Goal: Obtain resource: Download file/media

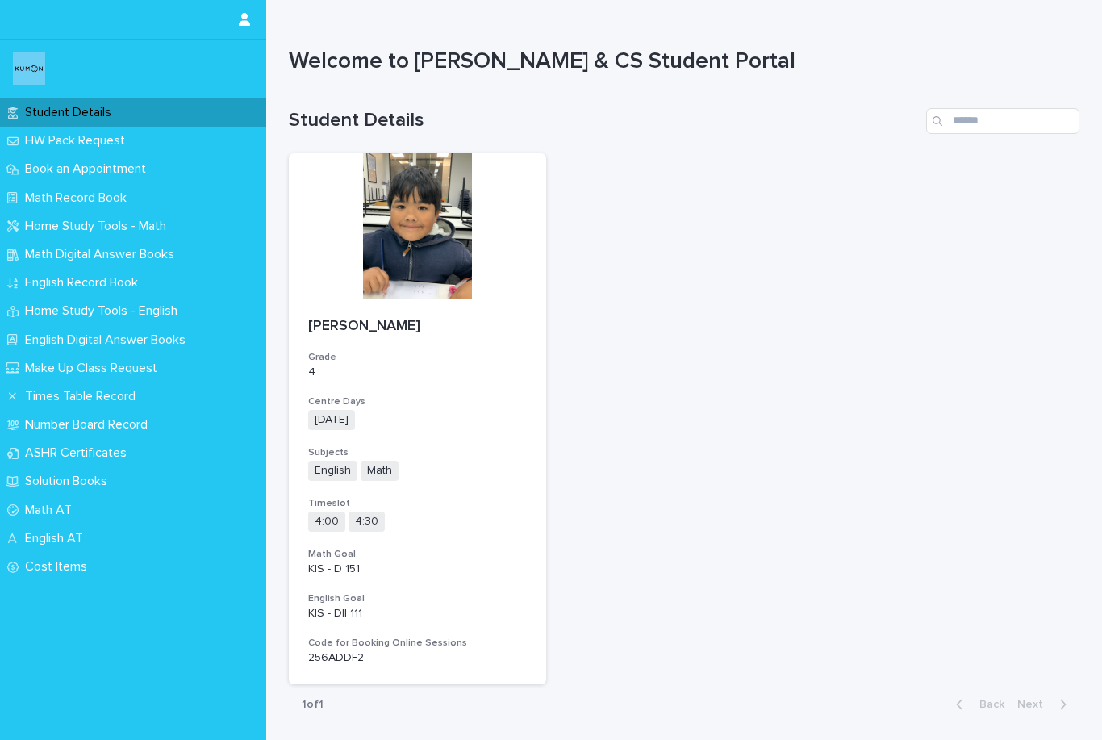
click at [45, 196] on p "Math Record Book" at bounding box center [79, 197] width 121 height 15
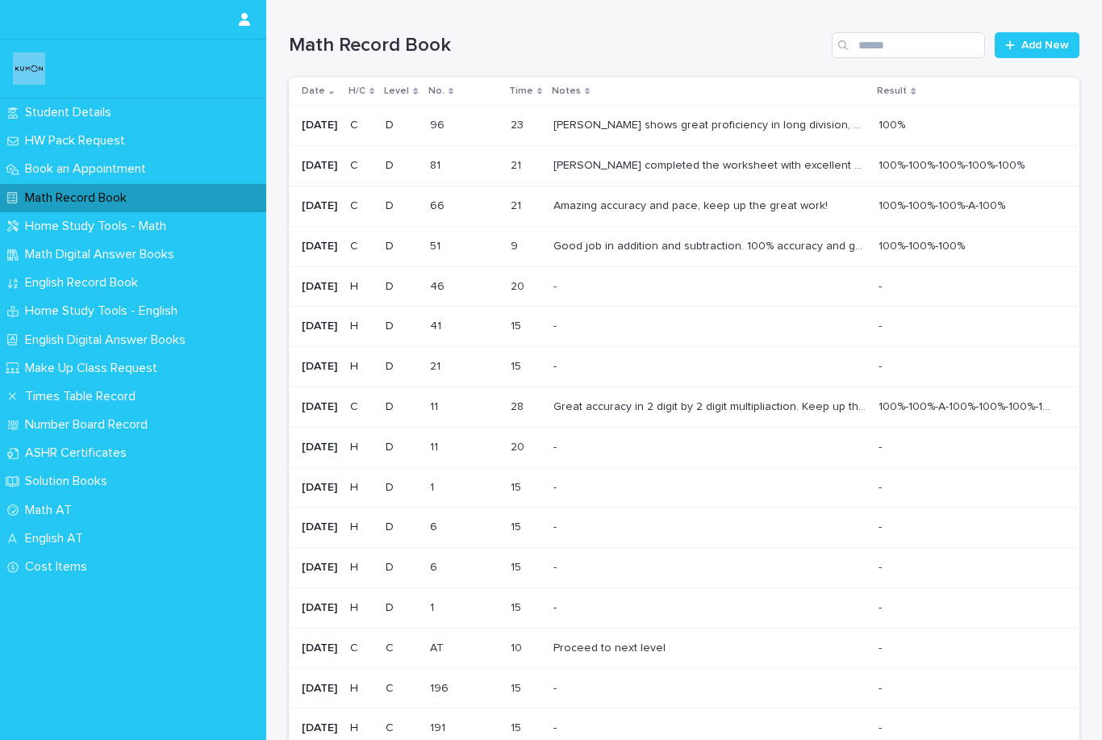
click at [50, 257] on p "Math Digital Answer Books" at bounding box center [103, 254] width 169 height 15
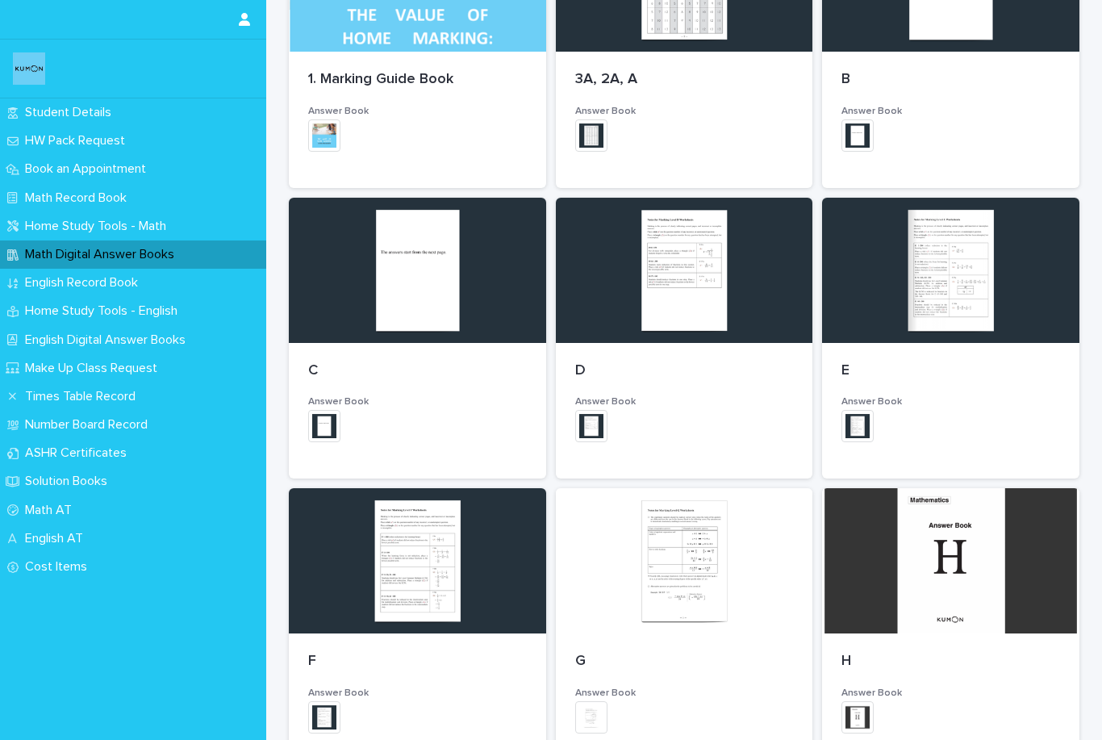
scroll to position [334, 0]
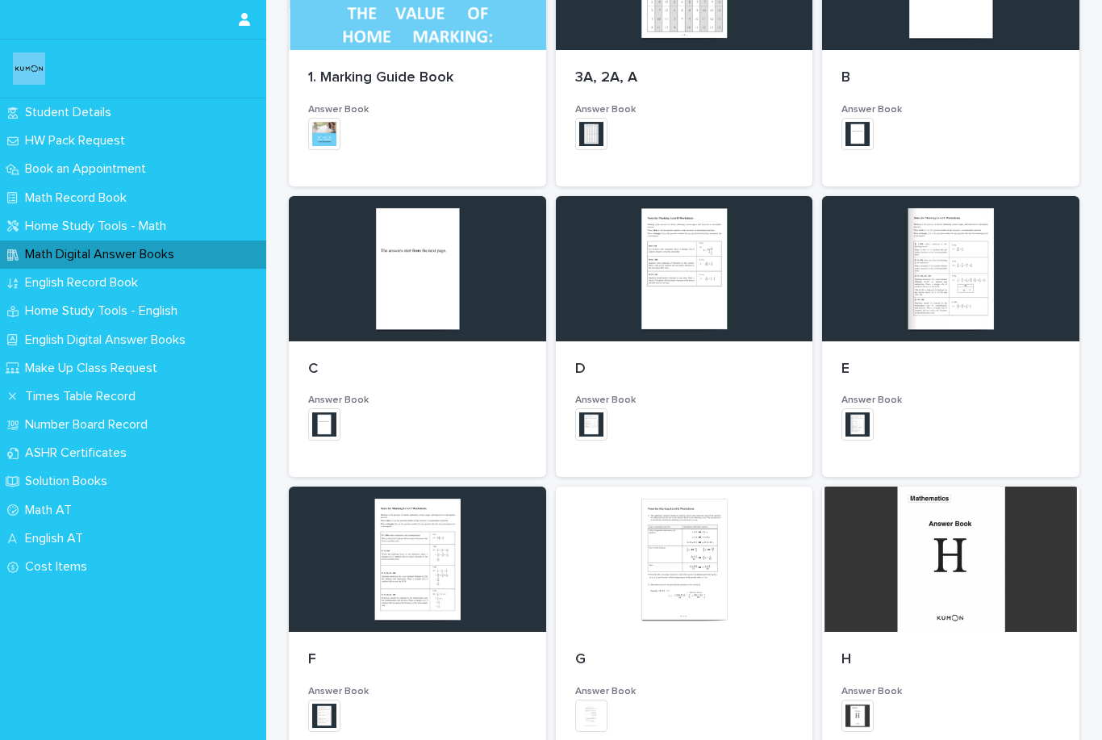
click at [579, 336] on div at bounding box center [684, 268] width 257 height 145
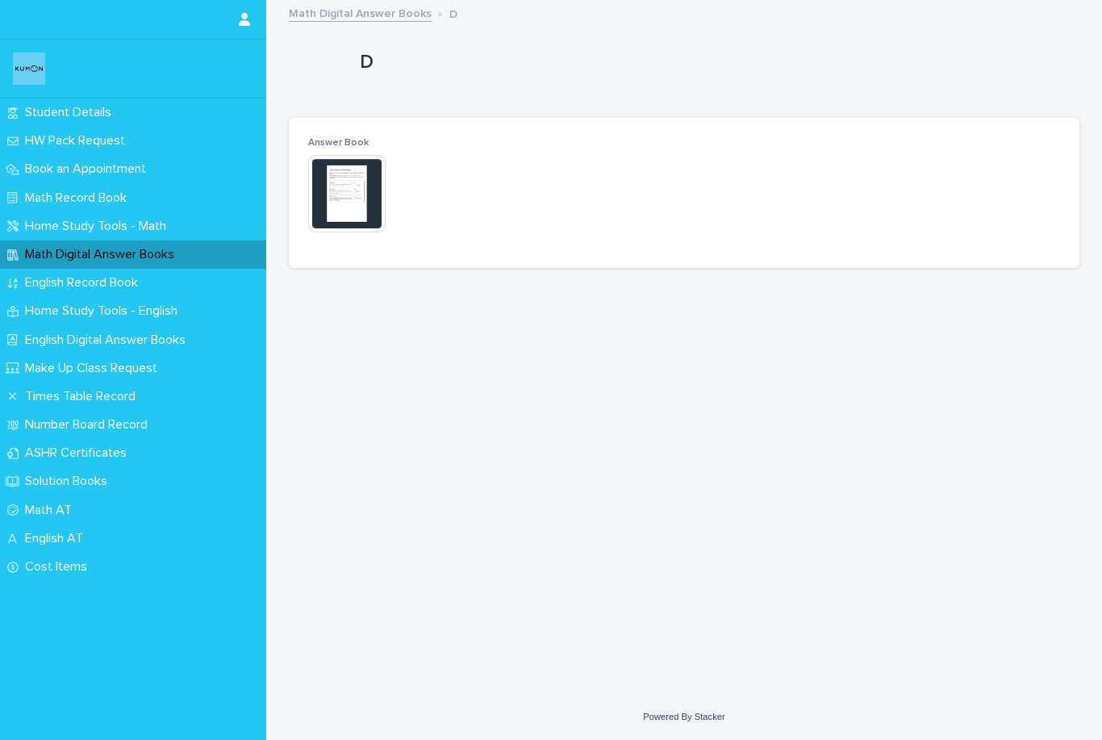
click at [345, 216] on img at bounding box center [346, 193] width 77 height 77
click at [316, 76] on div at bounding box center [321, 66] width 65 height 65
click at [58, 314] on p "Home Study Tools - English" at bounding box center [105, 310] width 172 height 15
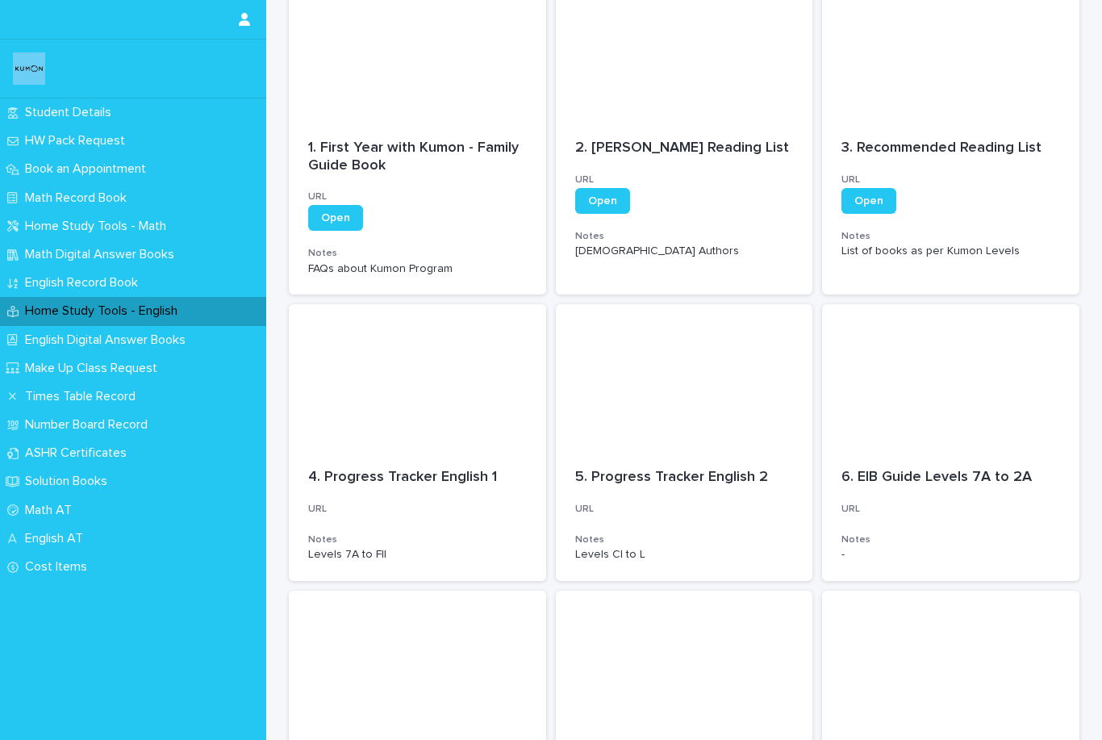
scroll to position [103, 0]
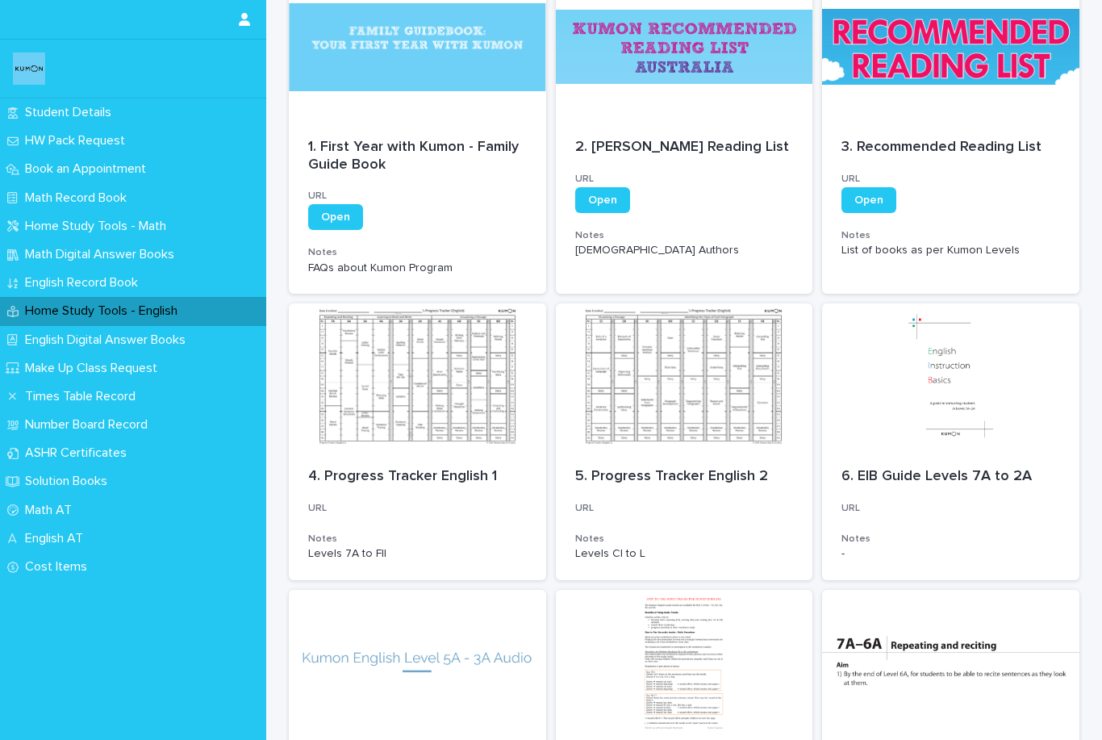
click at [663, 409] on div at bounding box center [684, 375] width 257 height 145
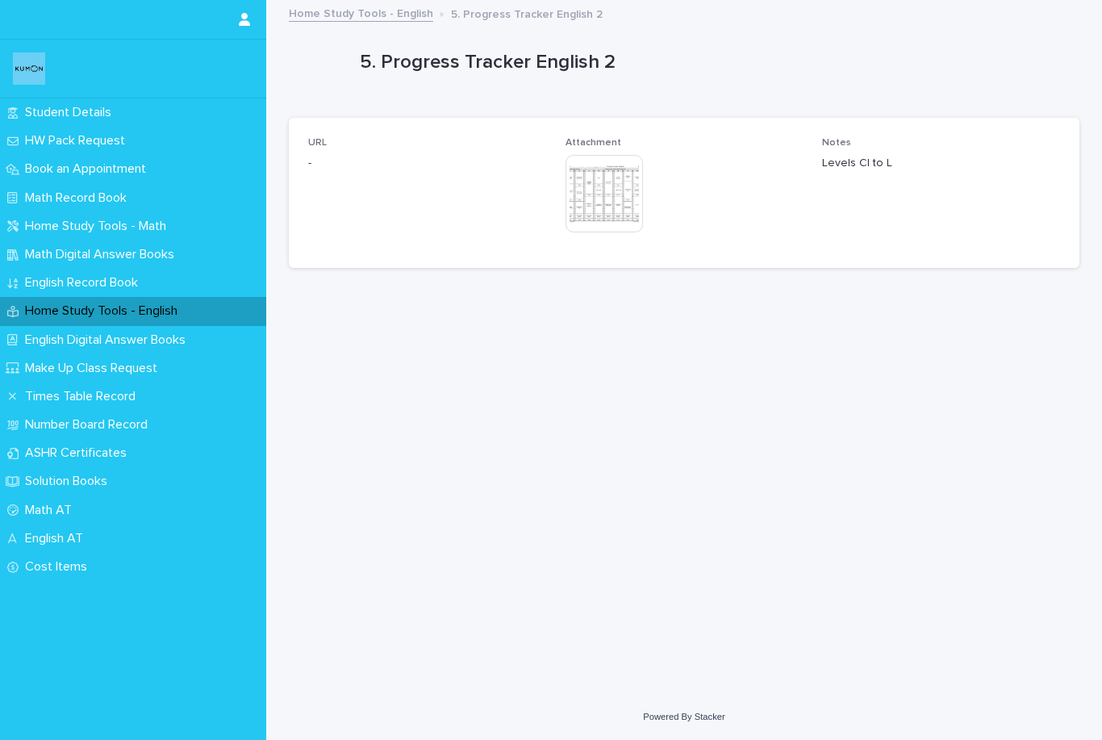
click at [592, 203] on img at bounding box center [604, 193] width 77 height 77
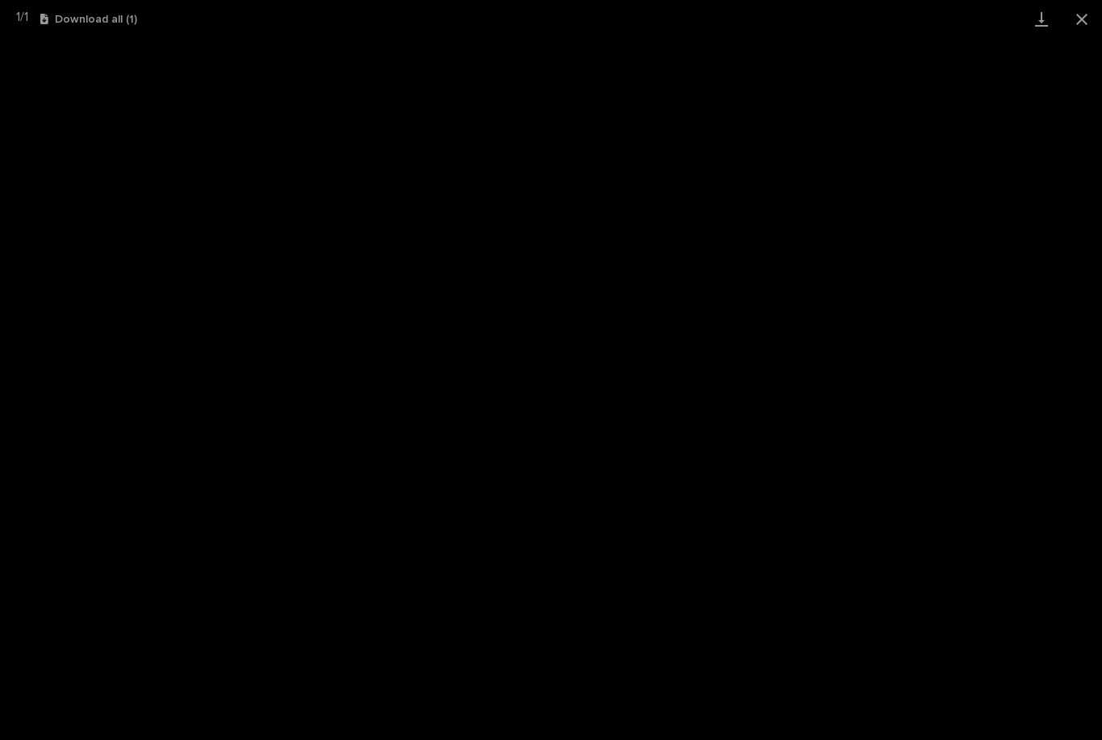
click at [1077, 18] on button "Close gallery" at bounding box center [1082, 19] width 40 height 38
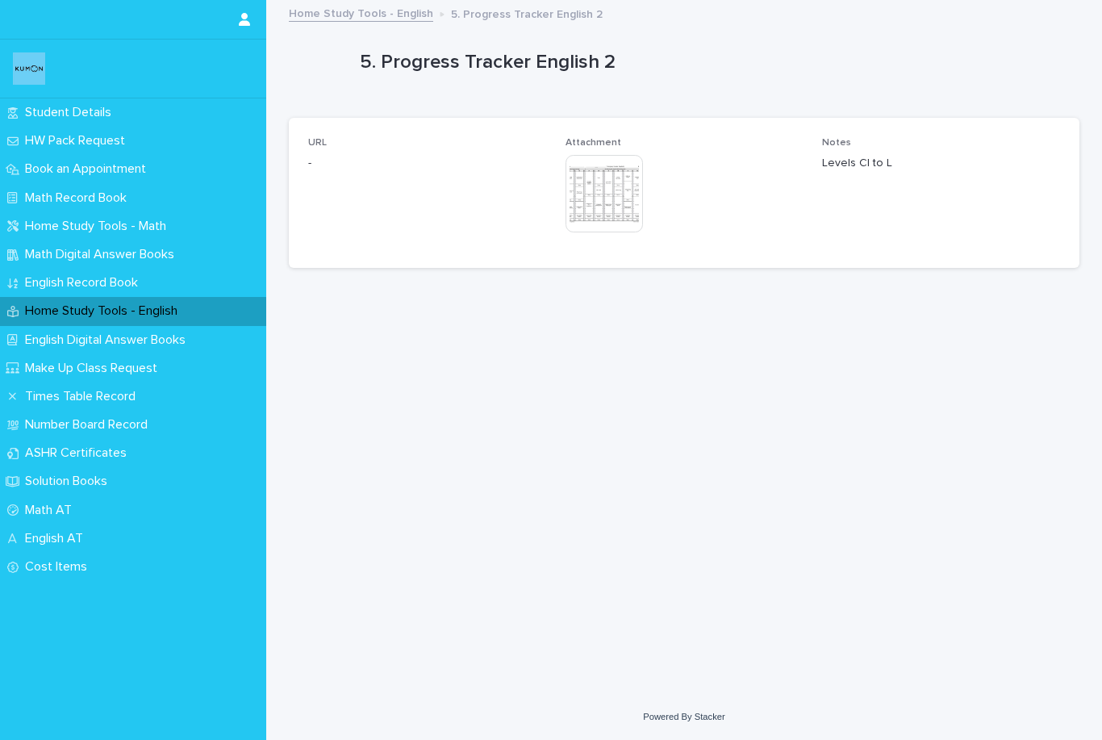
click at [324, 73] on div at bounding box center [321, 66] width 65 height 65
click at [332, 80] on div at bounding box center [321, 66] width 65 height 65
click at [307, 75] on div at bounding box center [321, 66] width 65 height 65
click at [610, 210] on img at bounding box center [604, 193] width 77 height 77
click at [600, 195] on img at bounding box center [604, 193] width 77 height 77
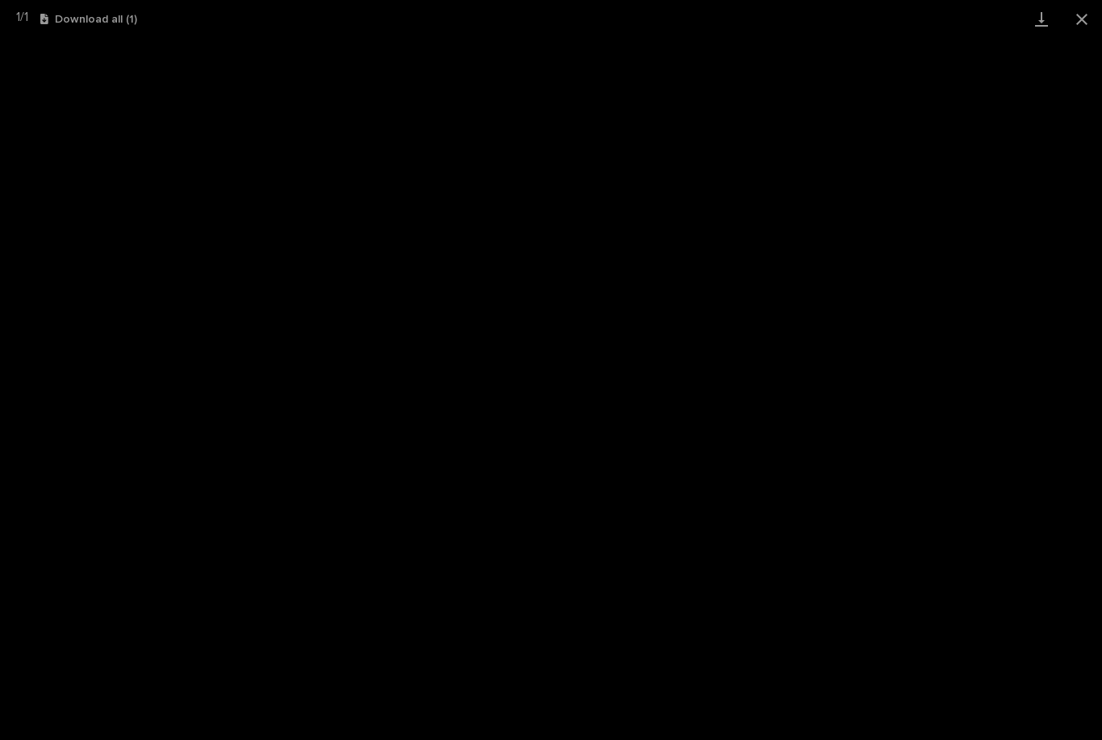
click at [1081, 15] on button "Close gallery" at bounding box center [1082, 19] width 40 height 38
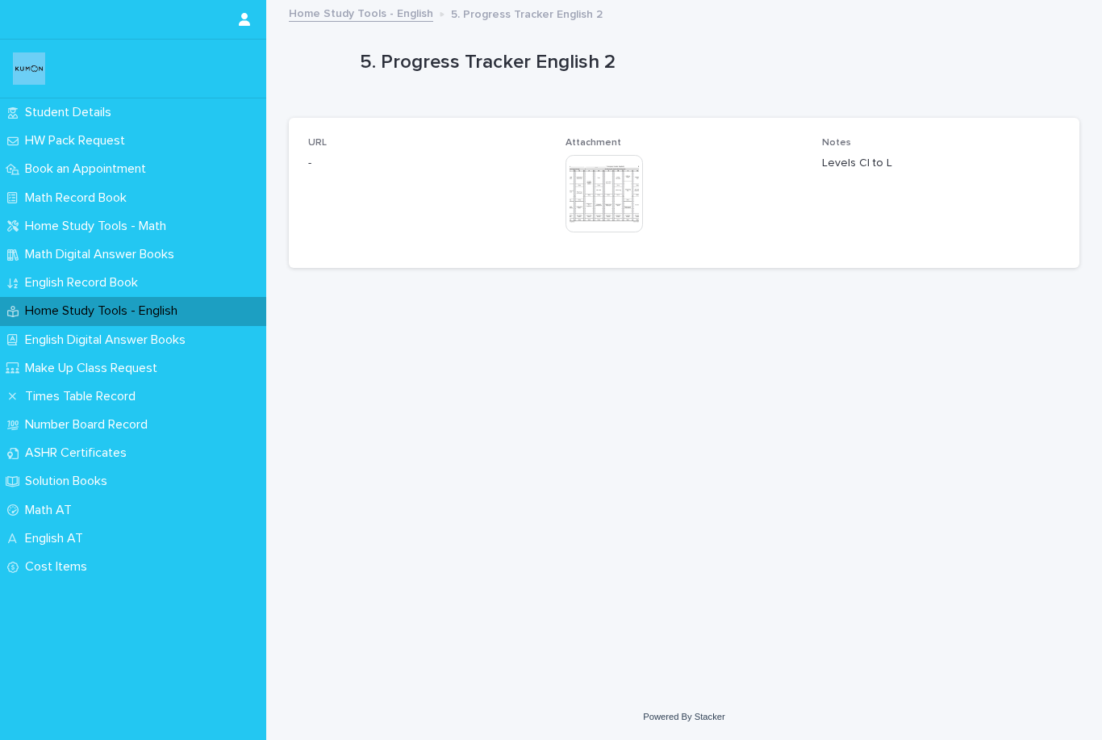
click at [201, 319] on div "Home Study Tools - English" at bounding box center [133, 311] width 266 height 28
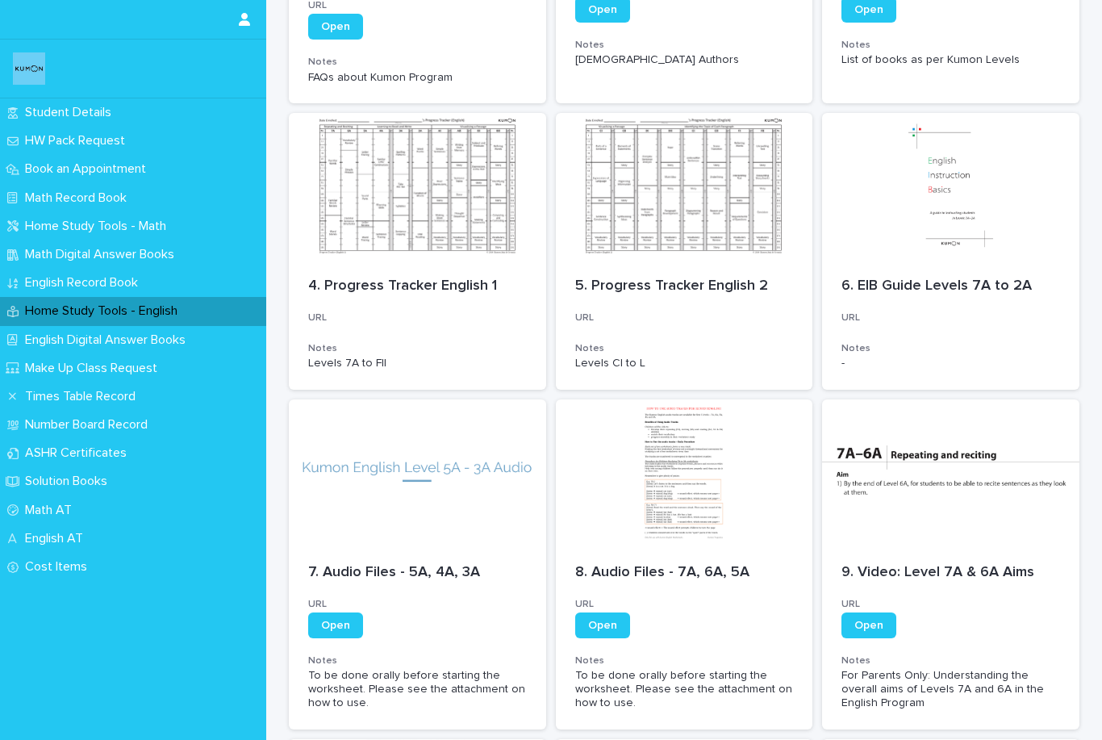
scroll to position [291, 0]
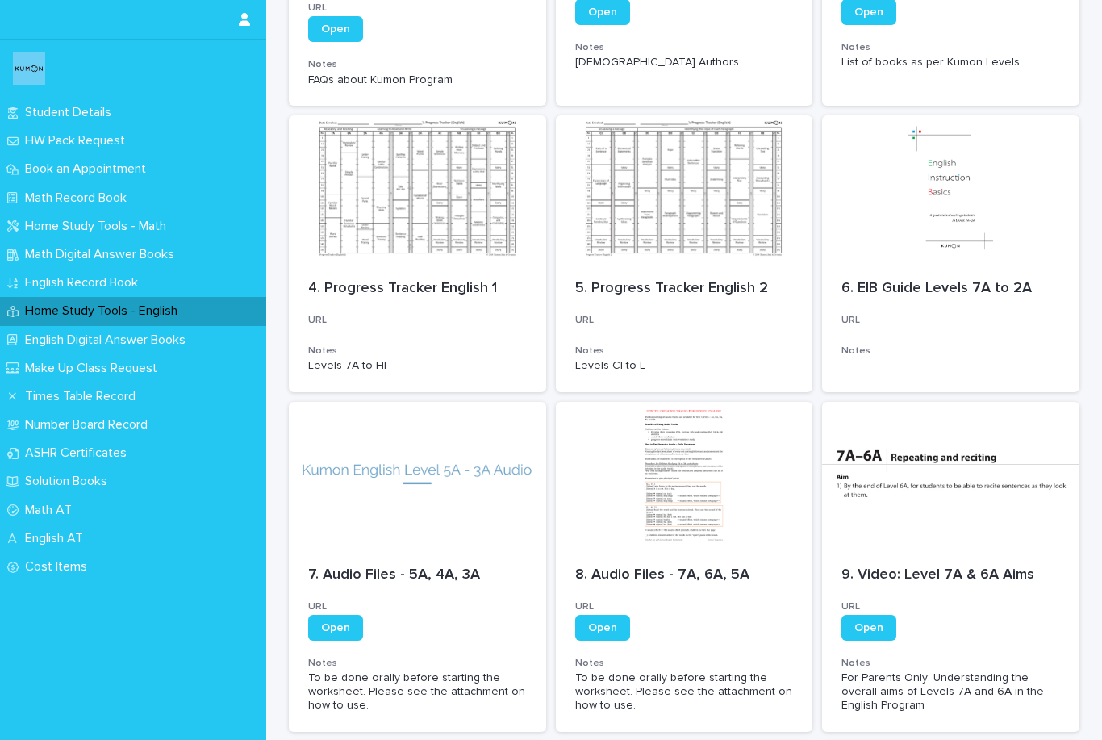
click at [975, 232] on div at bounding box center [950, 187] width 257 height 145
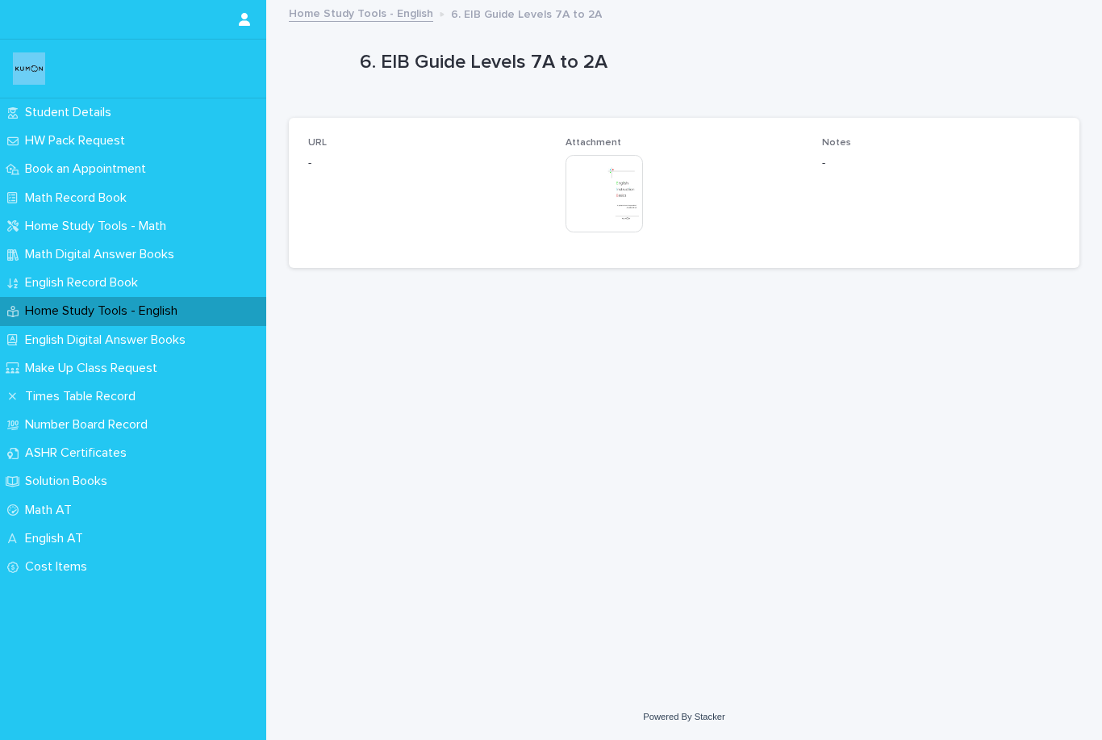
click at [594, 210] on img at bounding box center [604, 193] width 77 height 77
click at [622, 203] on img at bounding box center [604, 193] width 77 height 77
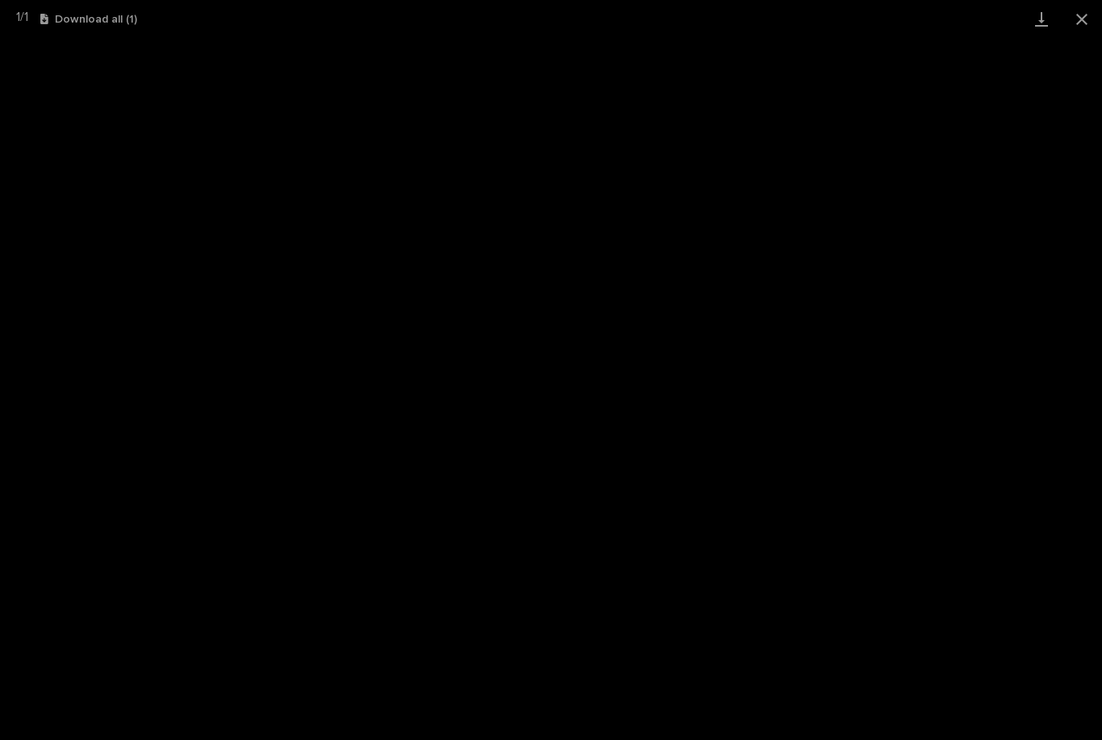
click at [1047, 29] on link "Download" at bounding box center [1042, 19] width 40 height 38
click at [1097, 15] on button "Close gallery" at bounding box center [1082, 19] width 40 height 38
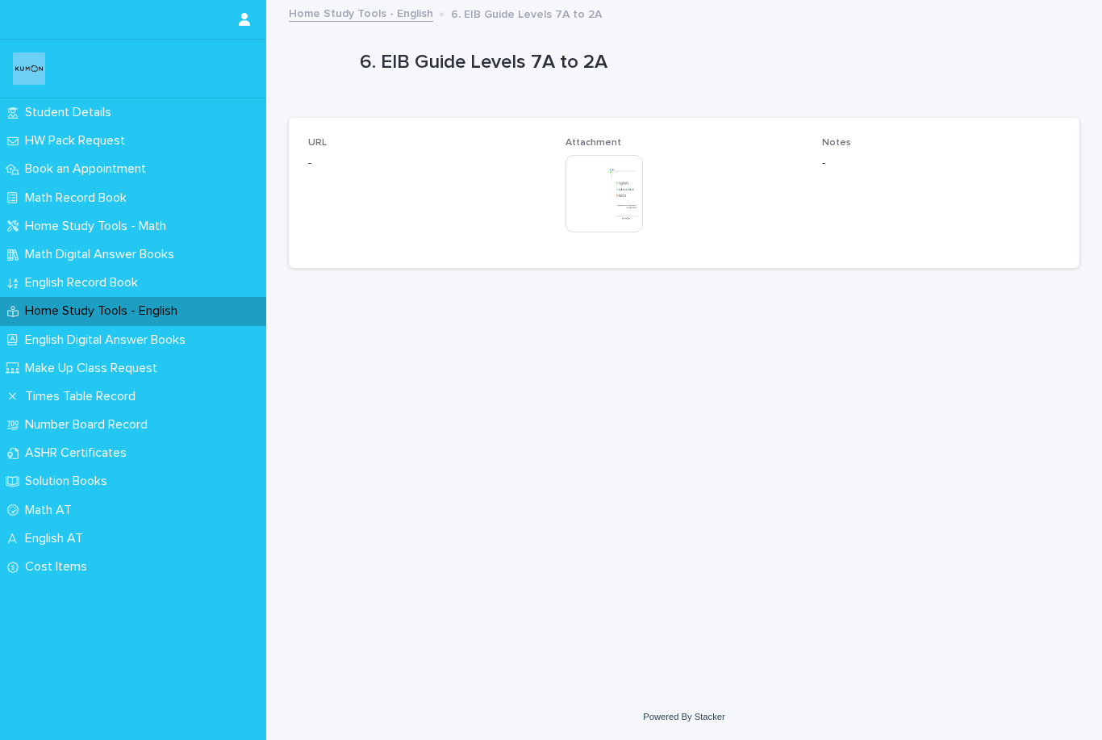
click at [241, 299] on div "Home Study Tools - English" at bounding box center [133, 311] width 266 height 28
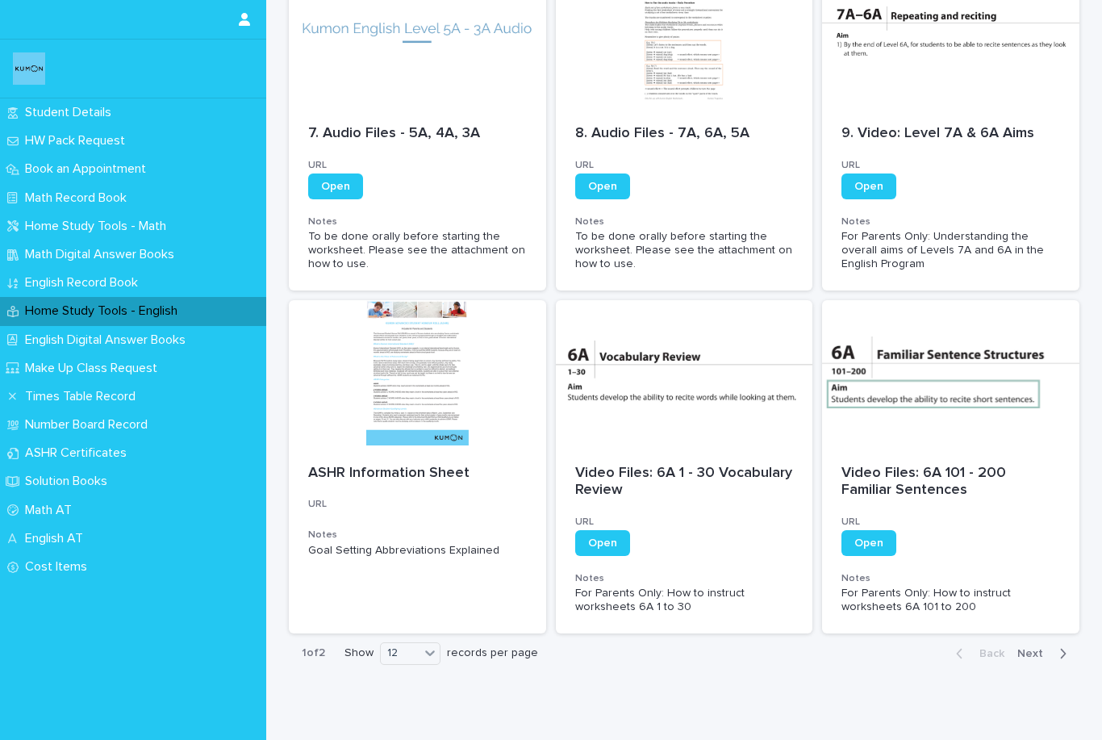
scroll to position [732, 0]
click at [1044, 649] on span "Next" at bounding box center [1036, 654] width 36 height 11
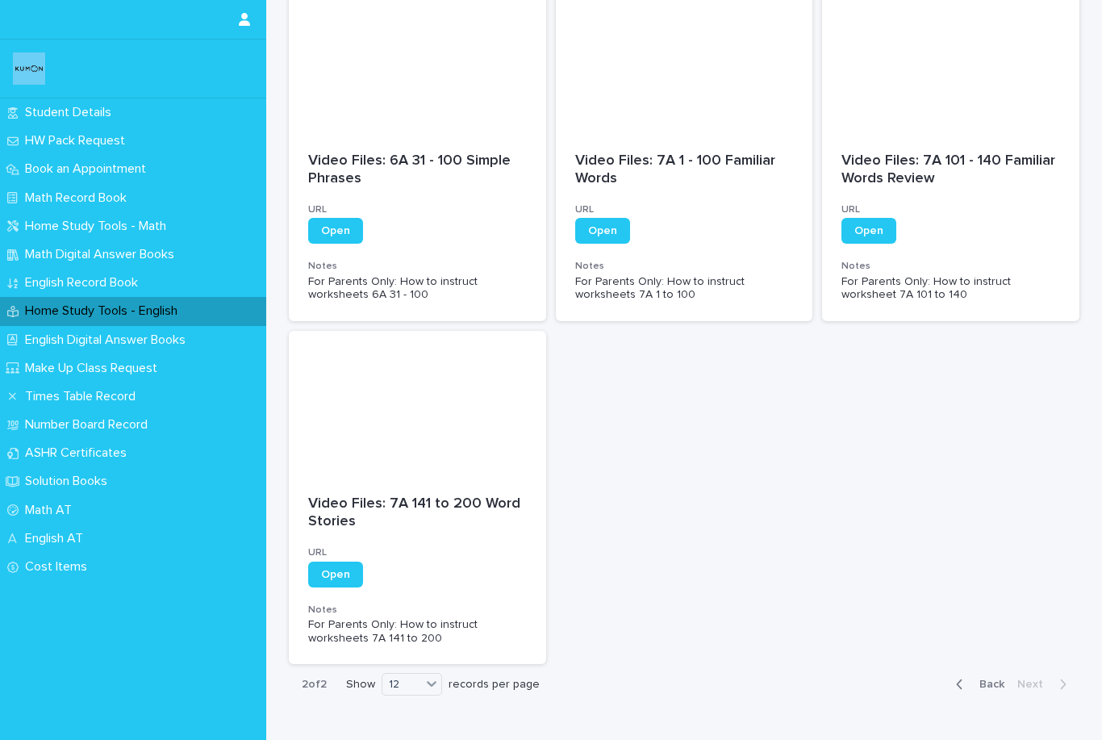
scroll to position [87, 0]
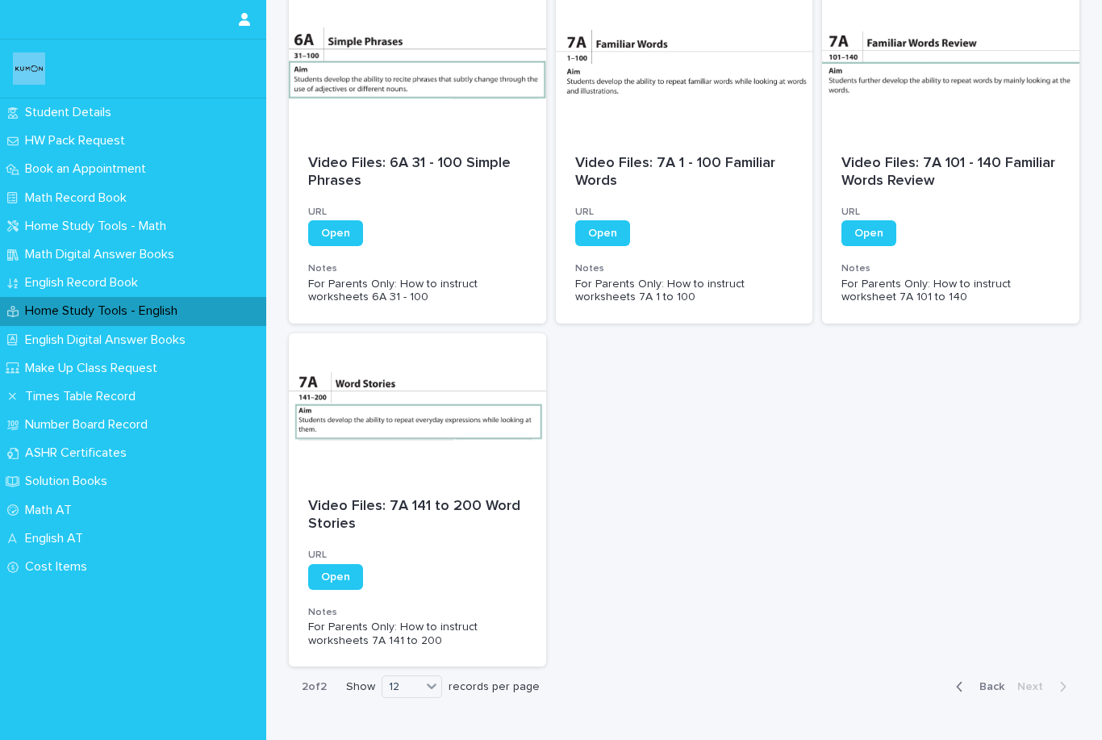
click at [996, 680] on button "Back" at bounding box center [977, 687] width 68 height 15
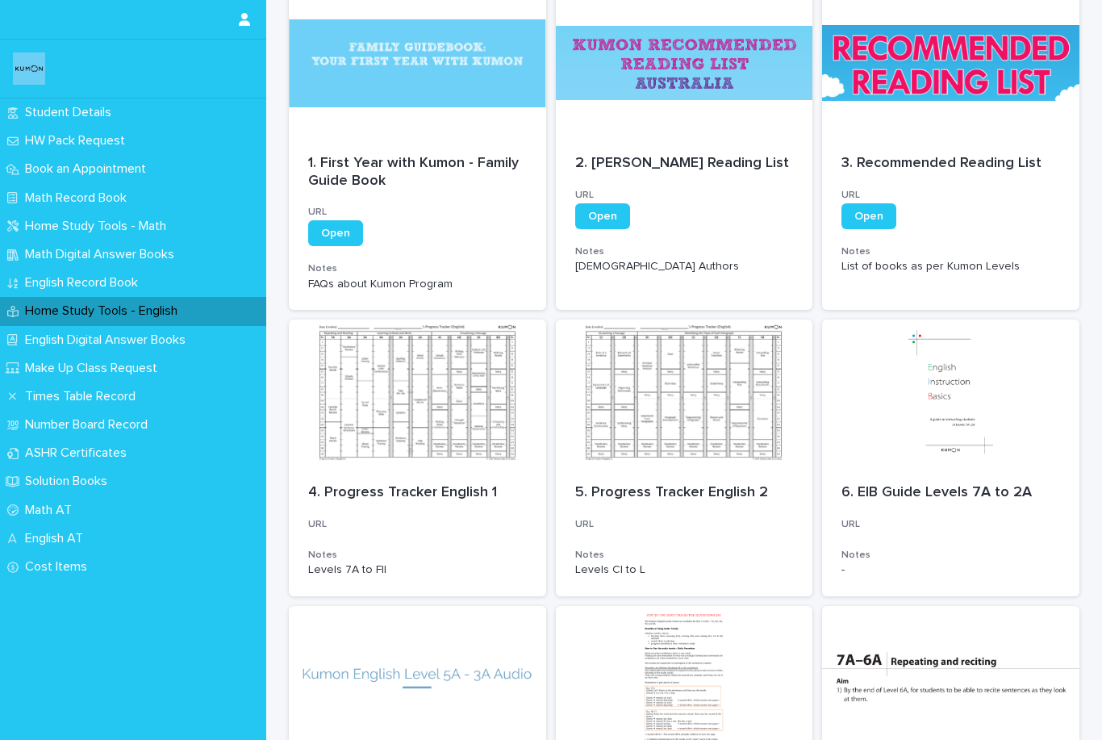
click at [773, 430] on div at bounding box center [684, 392] width 257 height 145
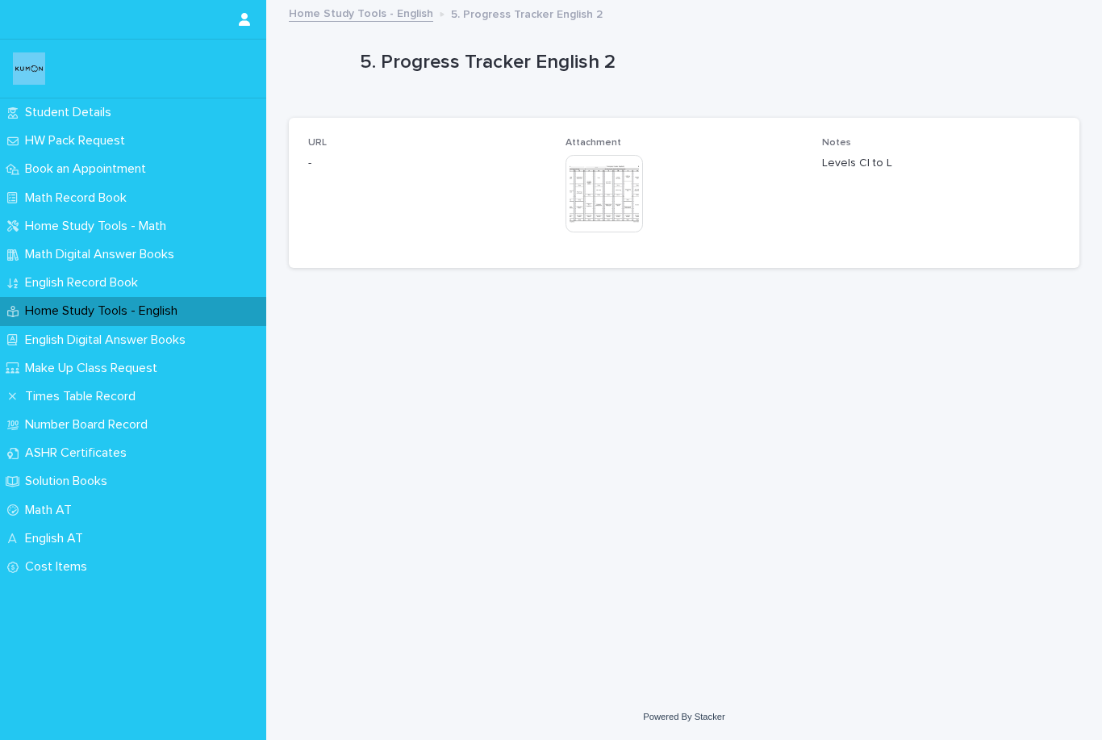
click at [623, 205] on img at bounding box center [604, 193] width 77 height 77
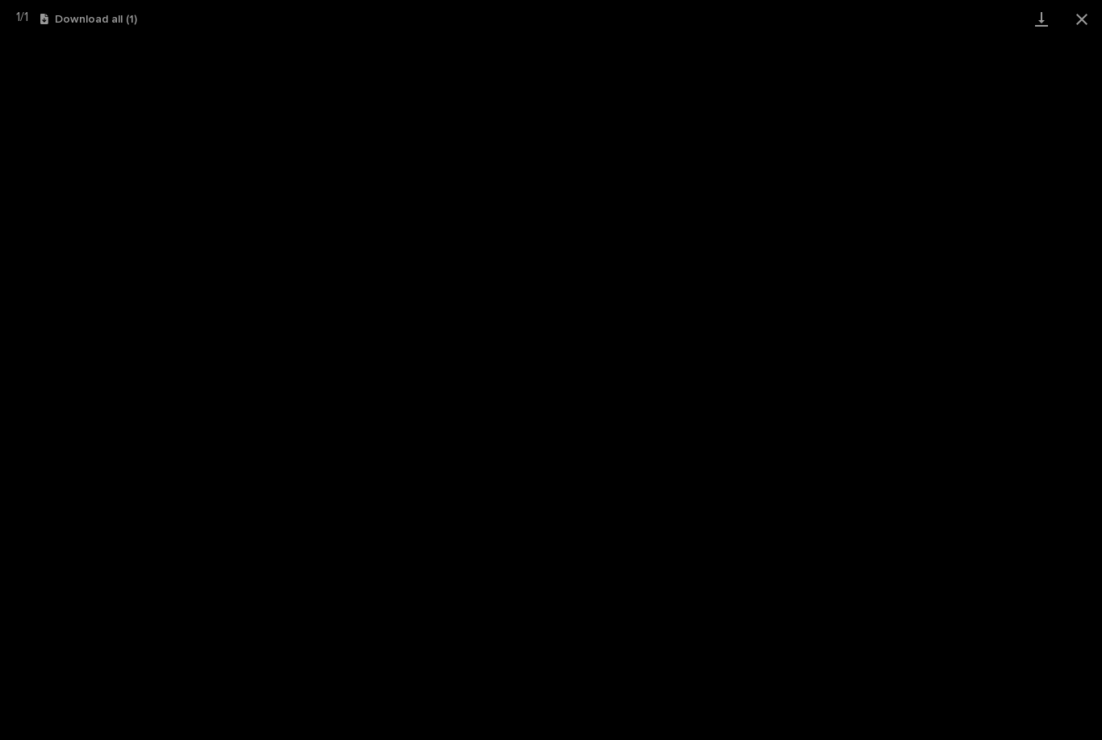
click at [1045, 23] on link "Download" at bounding box center [1042, 19] width 40 height 38
click at [1083, 27] on button "Close gallery" at bounding box center [1082, 19] width 40 height 38
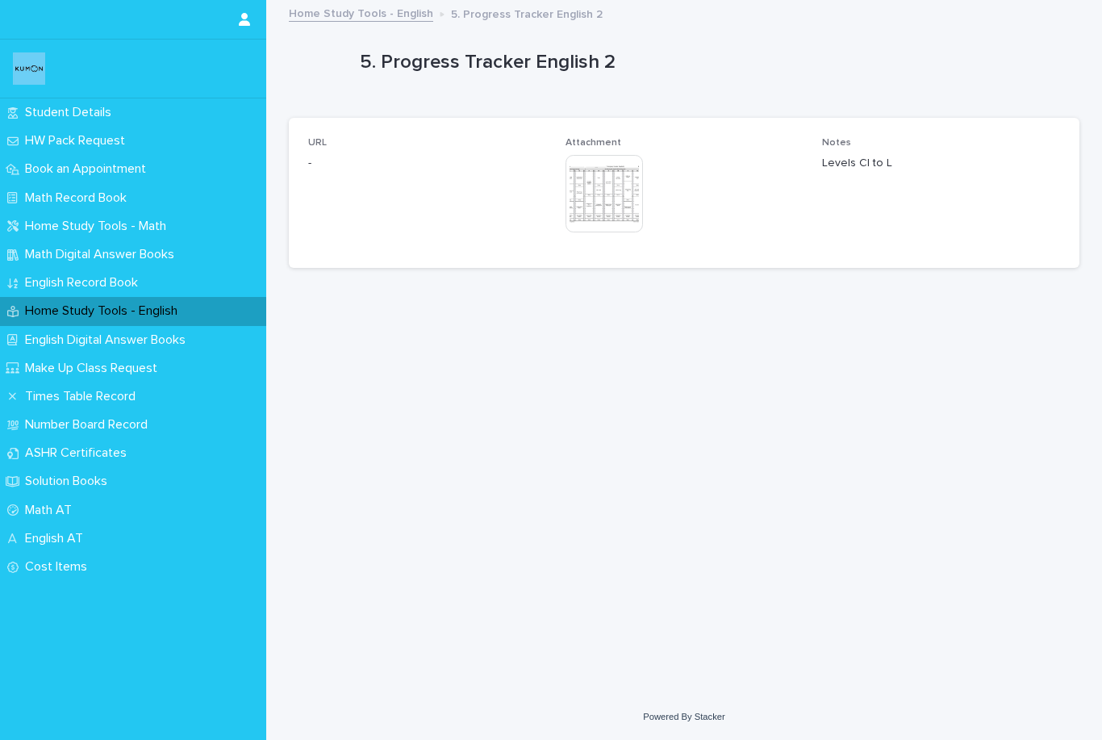
click at [94, 318] on div "Home Study Tools - English" at bounding box center [133, 311] width 266 height 28
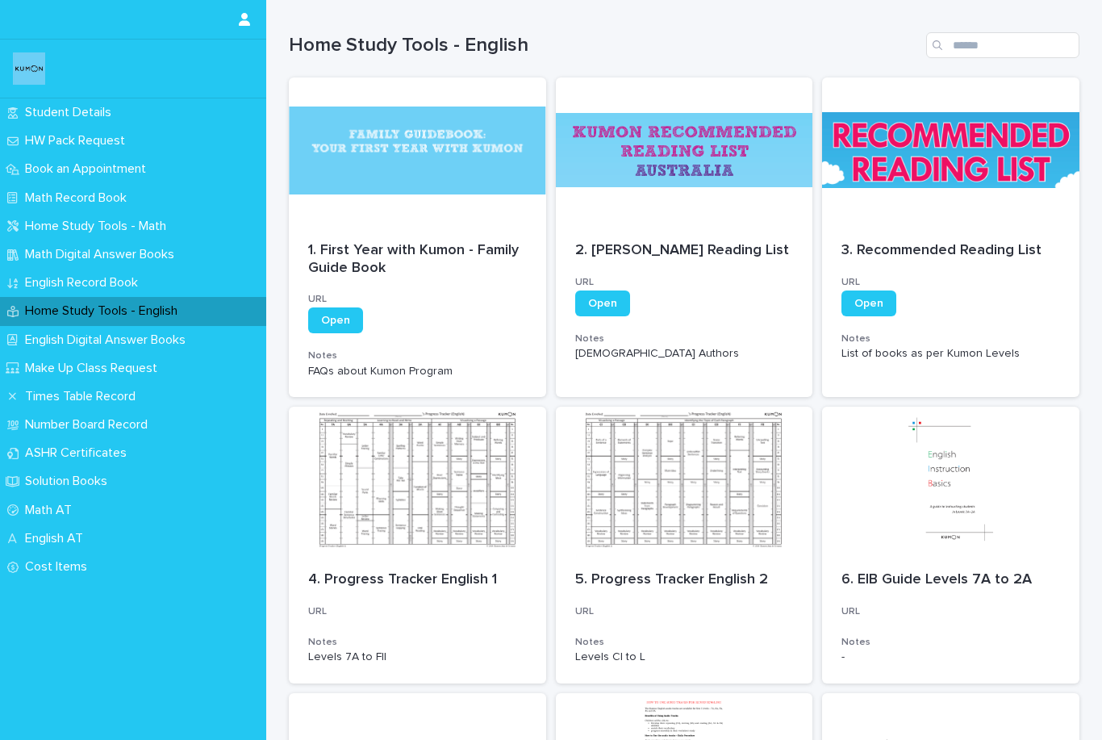
click at [872, 304] on span "Open" at bounding box center [869, 303] width 29 height 11
